Goal: Task Accomplishment & Management: Manage account settings

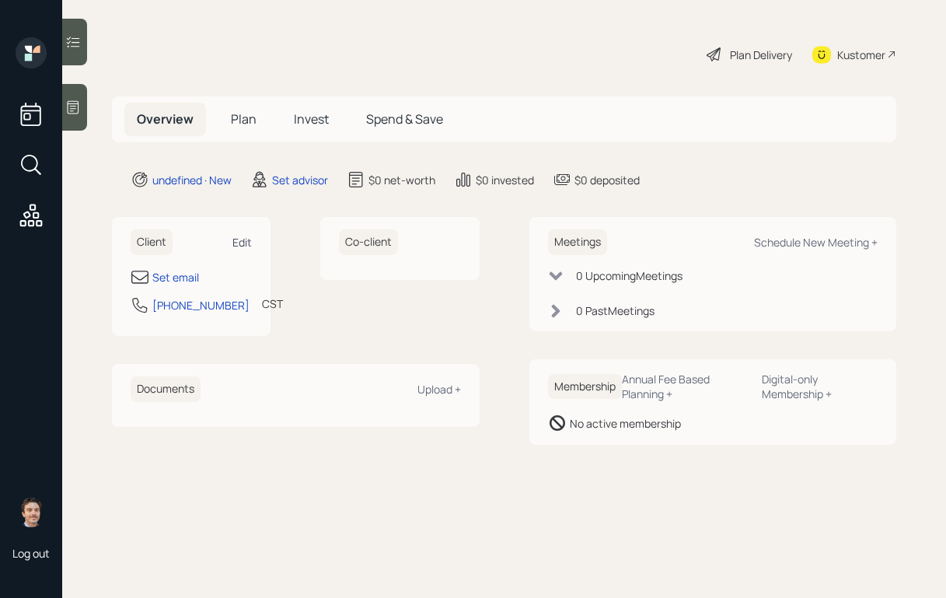
click at [251, 240] on div "Edit" at bounding box center [242, 242] width 19 height 15
select select "America/[GEOGRAPHIC_DATA]"
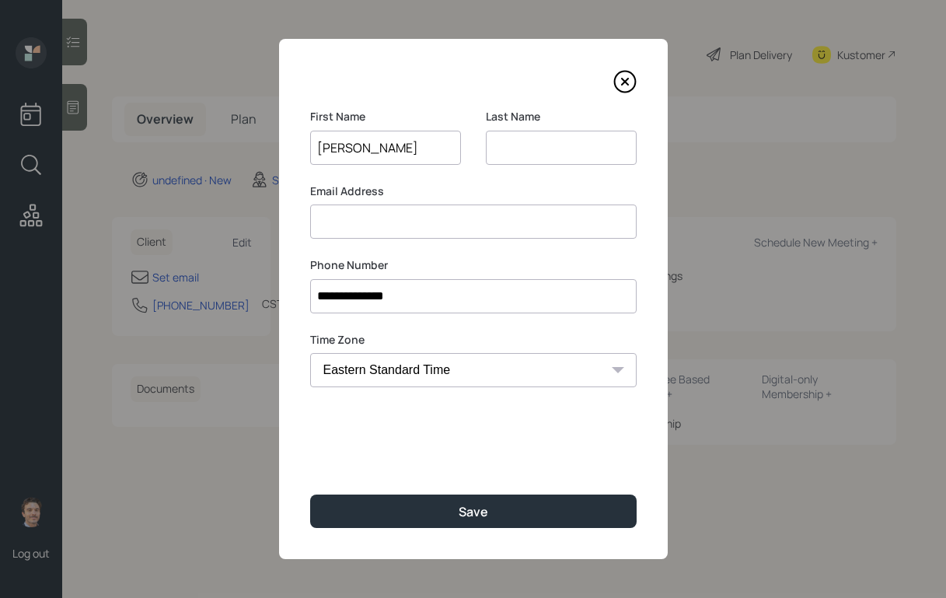
type input "[PERSON_NAME]"
type input "M"
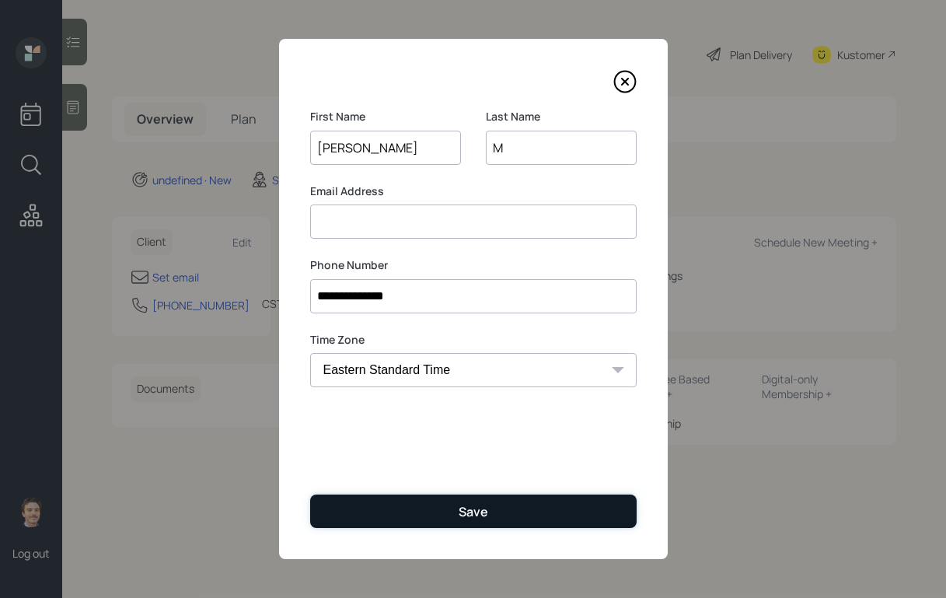
click at [450, 506] on button "Save" at bounding box center [473, 511] width 327 height 33
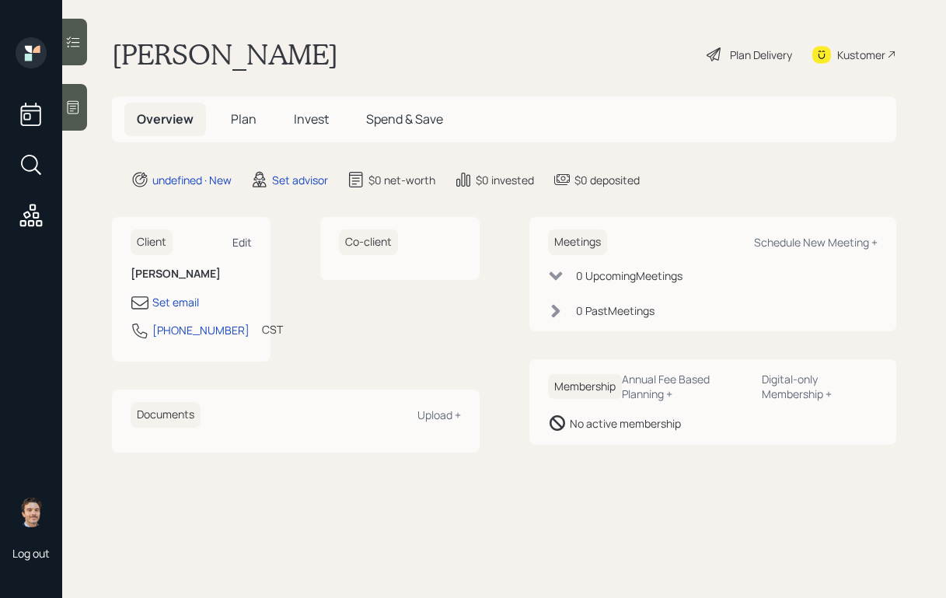
click at [251, 243] on div "Edit" at bounding box center [242, 242] width 19 height 15
select select "America/Chicago"
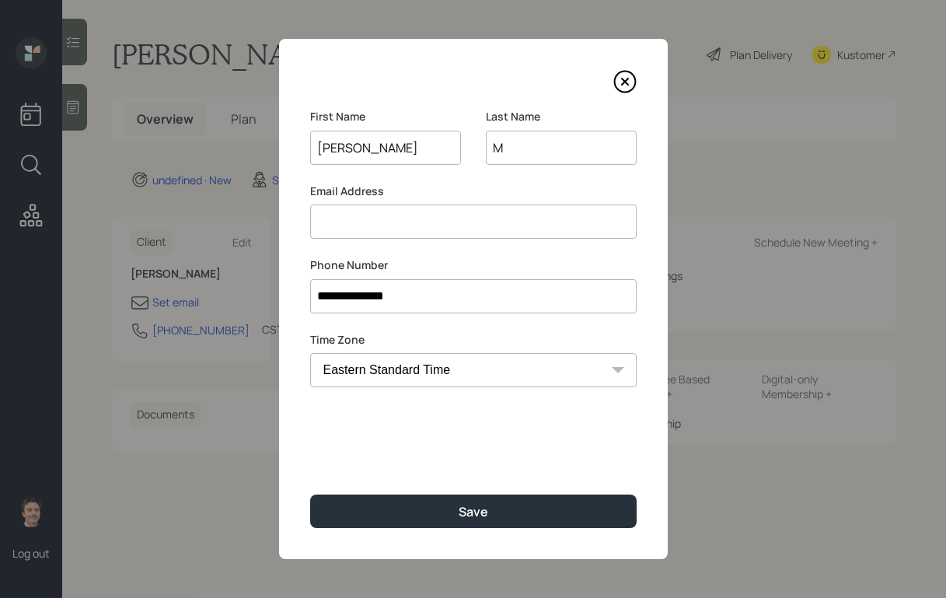
click at [371, 221] on input at bounding box center [473, 222] width 327 height 34
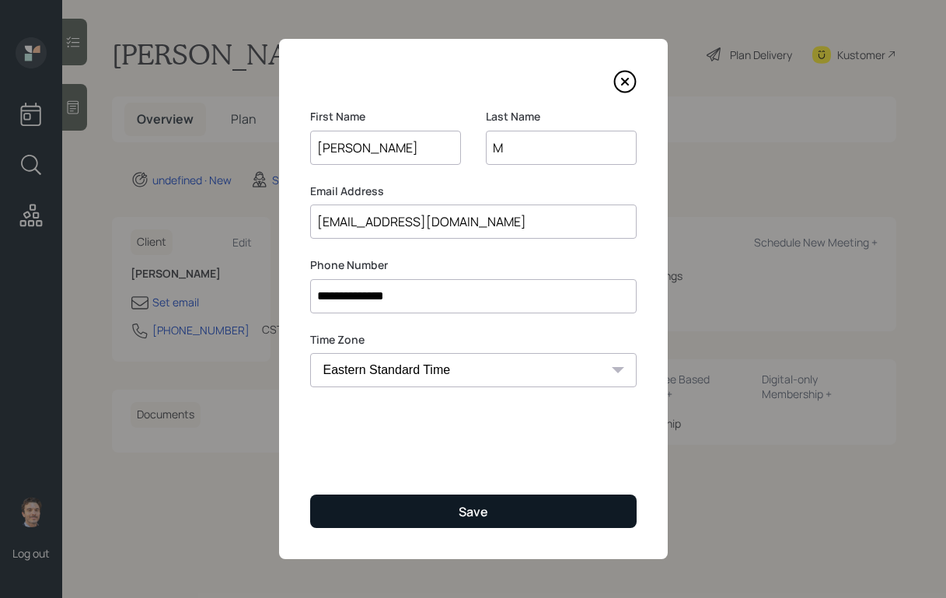
type input "stbm1115@yahoo.com"
click at [429, 498] on button "Save" at bounding box center [473, 511] width 327 height 33
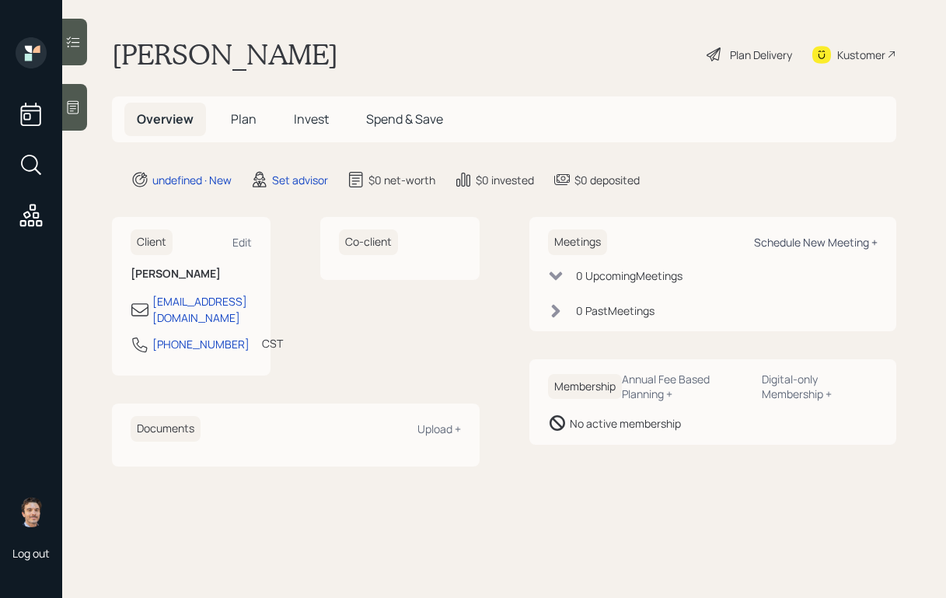
click at [778, 248] on div "Schedule New Meeting +" at bounding box center [816, 242] width 124 height 15
select select "round-robin"
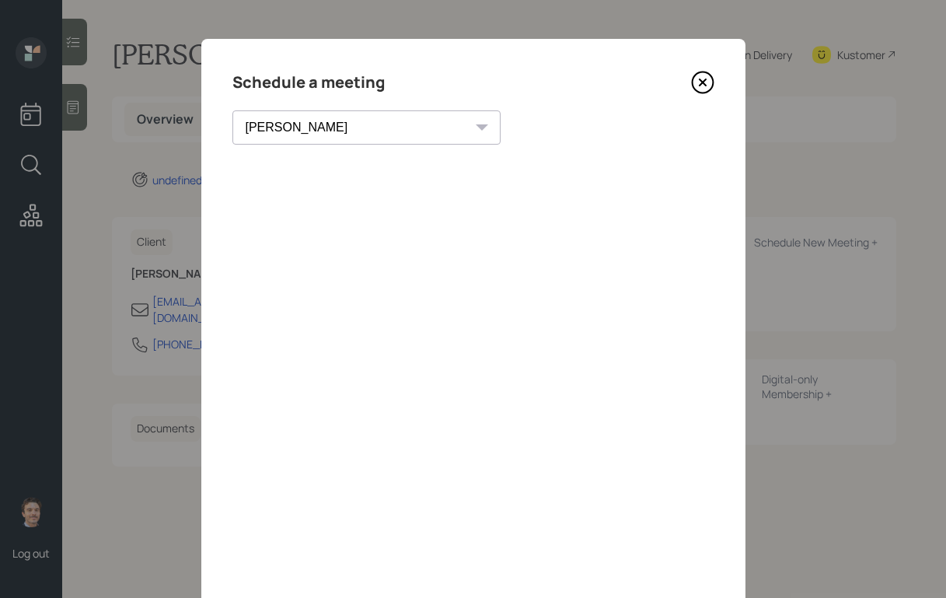
click at [701, 79] on icon at bounding box center [702, 82] width 23 height 23
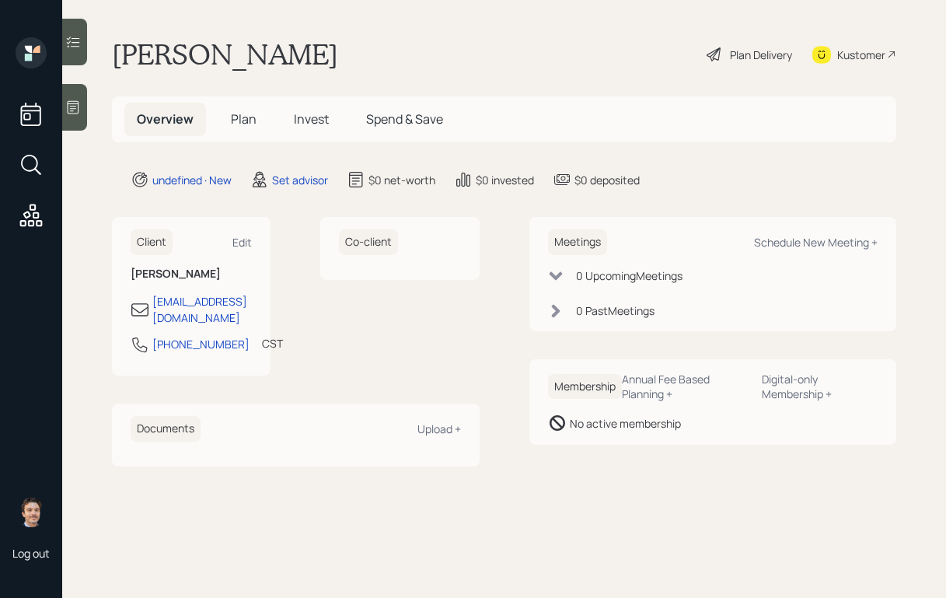
click at [72, 110] on icon at bounding box center [73, 108] width 16 height 16
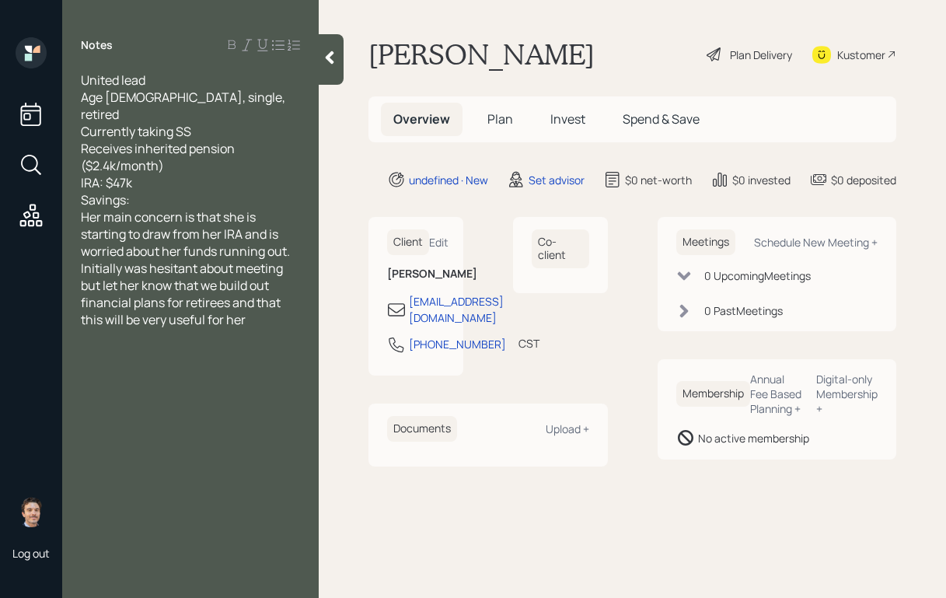
click at [212, 191] on div "Savings:" at bounding box center [190, 199] width 219 height 17
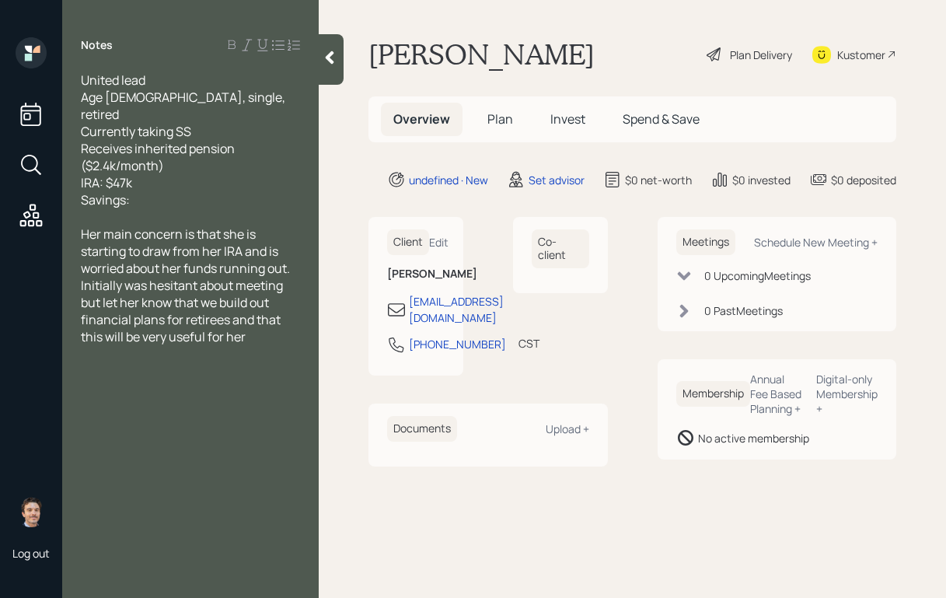
click at [332, 57] on icon at bounding box center [330, 58] width 16 height 16
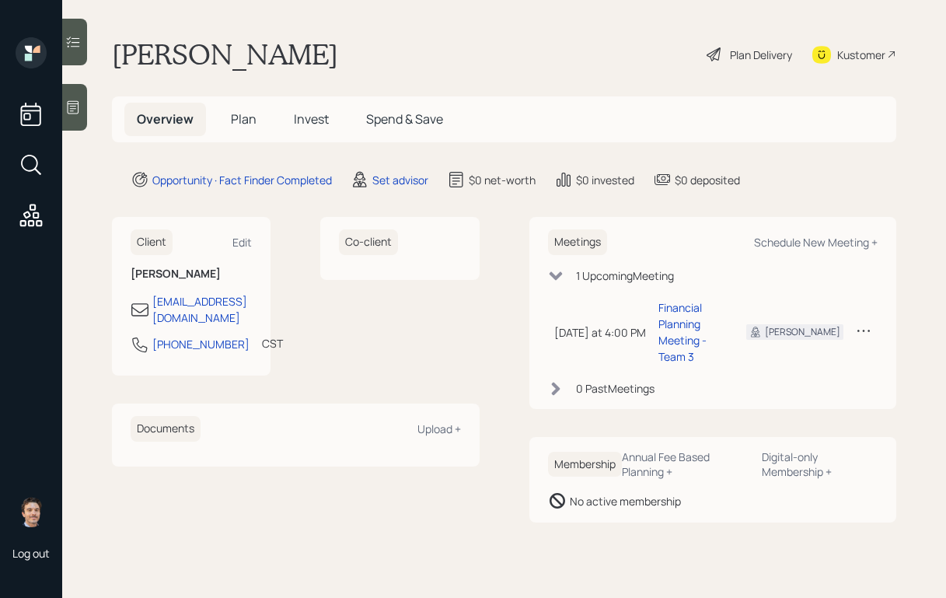
click at [79, 109] on icon at bounding box center [74, 107] width 12 height 13
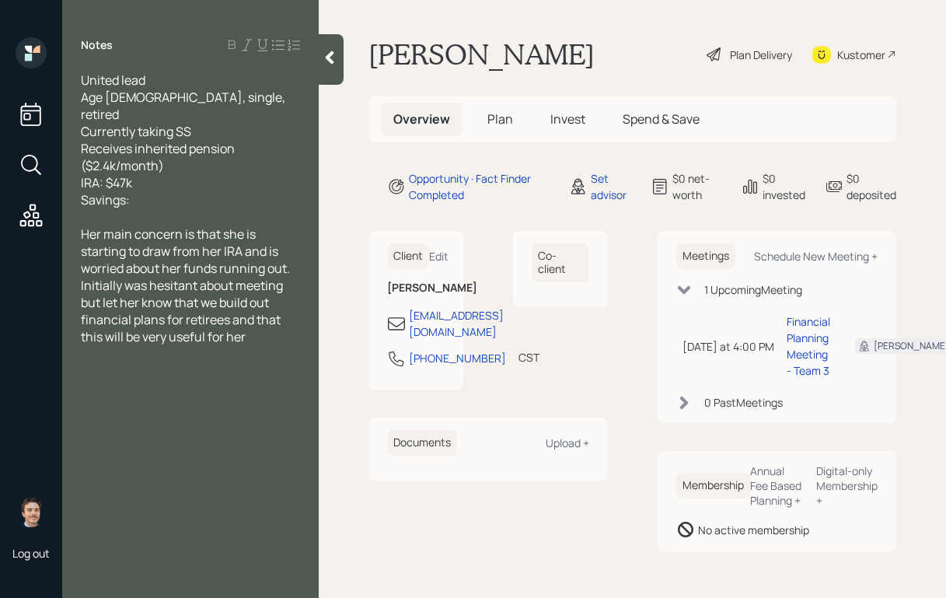
click at [334, 56] on icon at bounding box center [330, 58] width 16 height 16
